Goal: Task Accomplishment & Management: Manage account settings

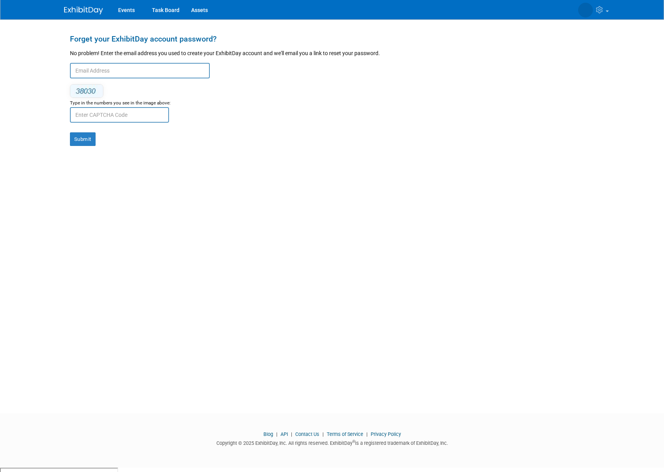
click at [109, 71] on input "text" at bounding box center [140, 71] width 140 height 16
type input "[EMAIL_ADDRESS][DOMAIN_NAME]"
click at [106, 114] on input "text" at bounding box center [119, 115] width 99 height 16
type input "61284"
click at [92, 140] on button "Submit" at bounding box center [83, 139] width 26 height 14
